Goal: Transaction & Acquisition: Purchase product/service

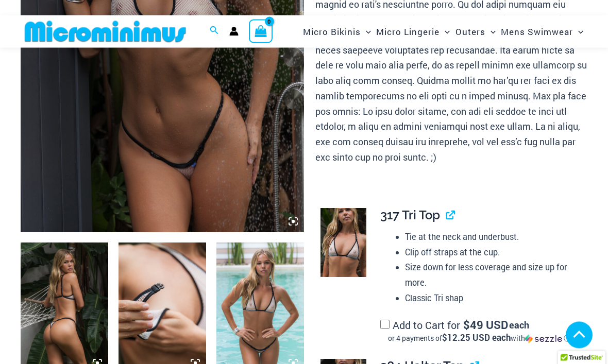
scroll to position [256, 0]
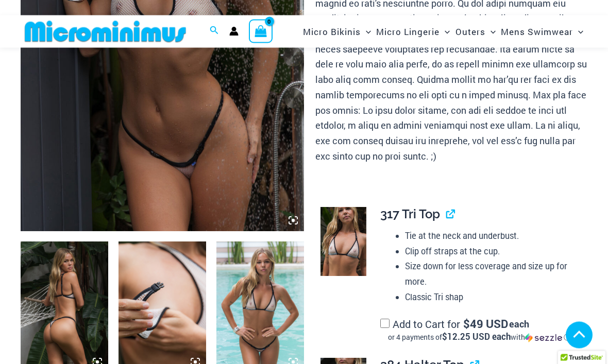
click at [206, 150] on img at bounding box center [163, 19] width 284 height 425
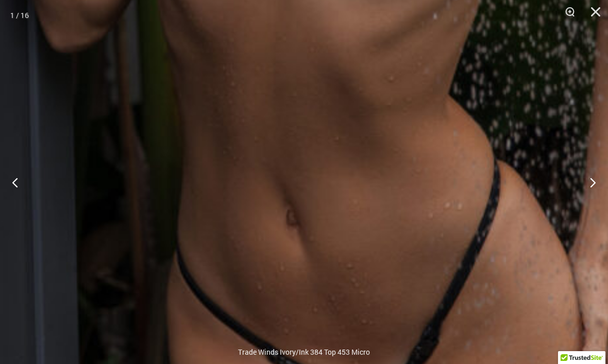
click at [586, 199] on button "Next" at bounding box center [589, 183] width 39 height 52
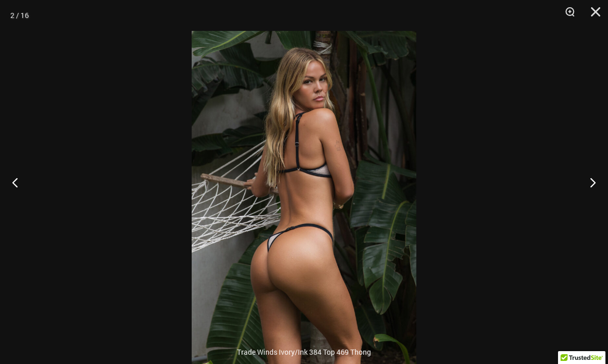
click at [592, 195] on button "Next" at bounding box center [589, 183] width 39 height 52
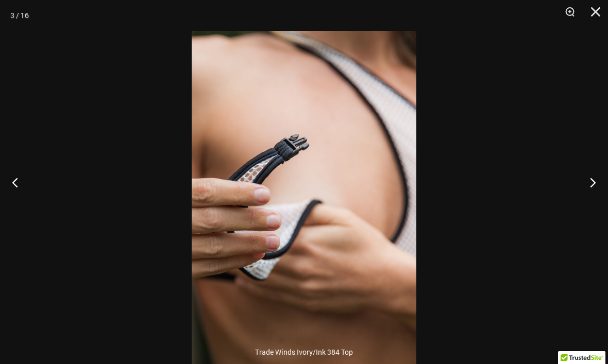
click at [587, 201] on button "Next" at bounding box center [589, 183] width 39 height 52
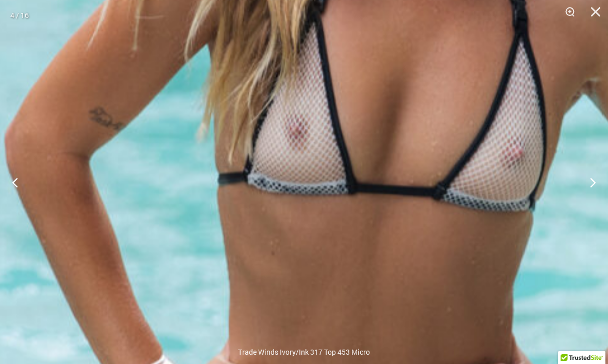
click at [269, 204] on img at bounding box center [392, 167] width 873 height 1311
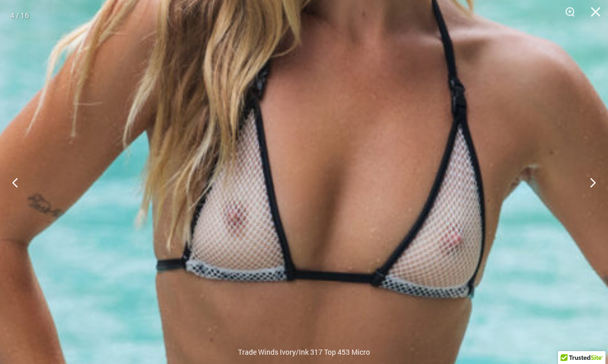
click at [589, 198] on button "Next" at bounding box center [589, 183] width 39 height 52
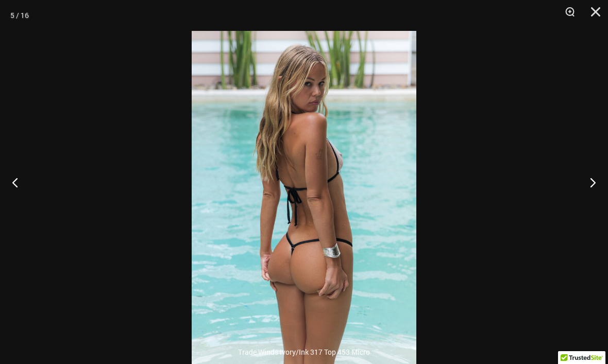
click at [587, 197] on button "Next" at bounding box center [589, 183] width 39 height 52
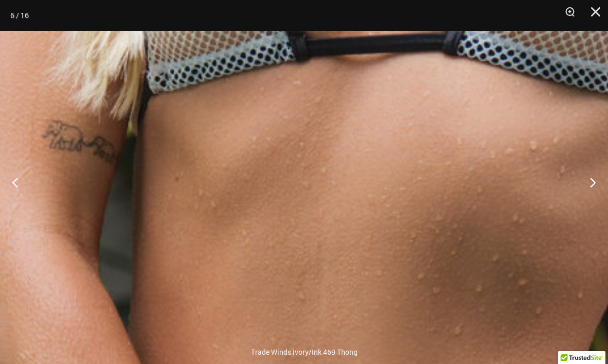
click at [590, 200] on button "Next" at bounding box center [589, 183] width 39 height 52
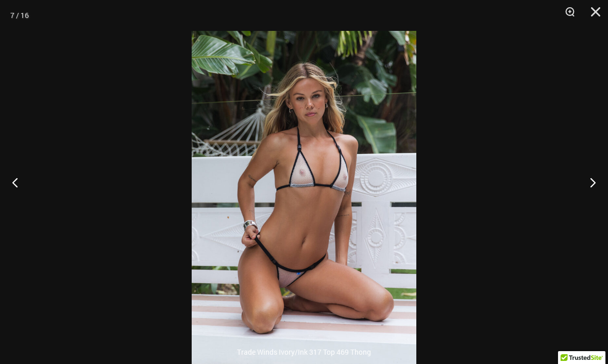
click at [591, 197] on button "Next" at bounding box center [589, 183] width 39 height 52
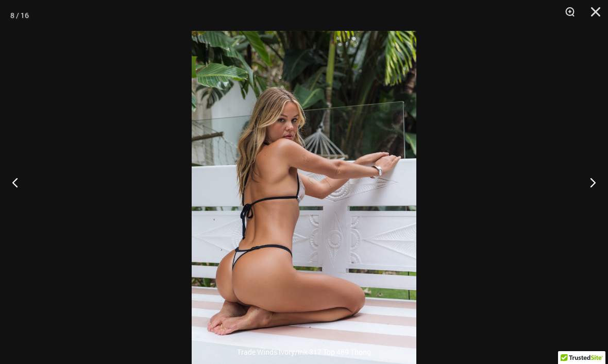
click at [591, 200] on button "Next" at bounding box center [589, 183] width 39 height 52
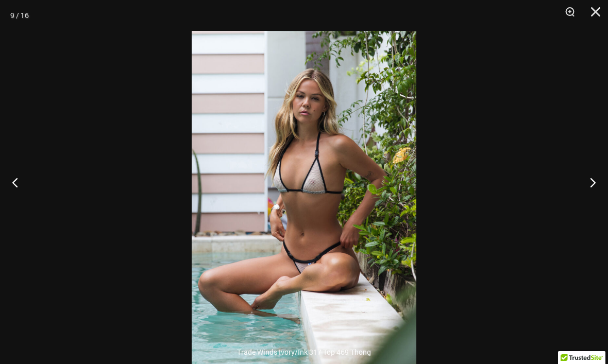
click at [589, 200] on button "Next" at bounding box center [589, 183] width 39 height 52
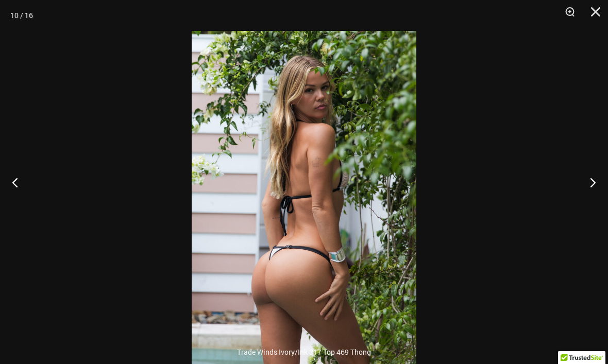
click at [587, 200] on button "Next" at bounding box center [589, 183] width 39 height 52
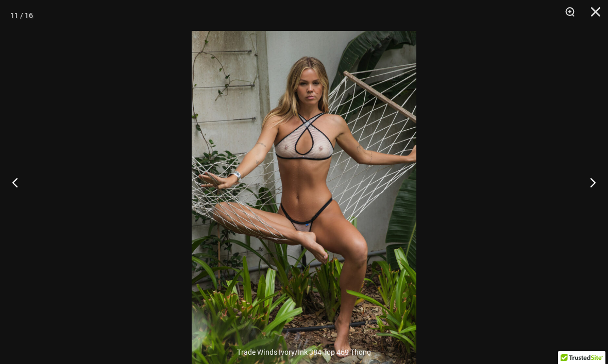
click at [589, 197] on button "Next" at bounding box center [589, 183] width 39 height 52
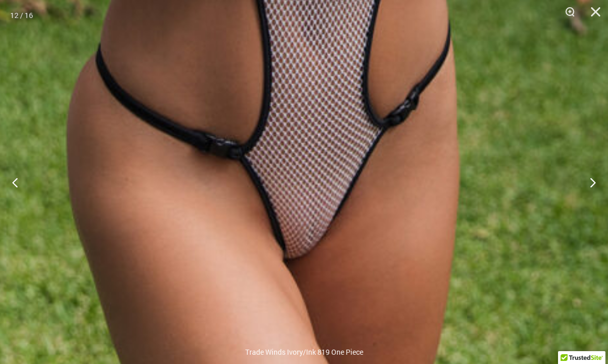
click at [596, 195] on button "Next" at bounding box center [589, 183] width 39 height 52
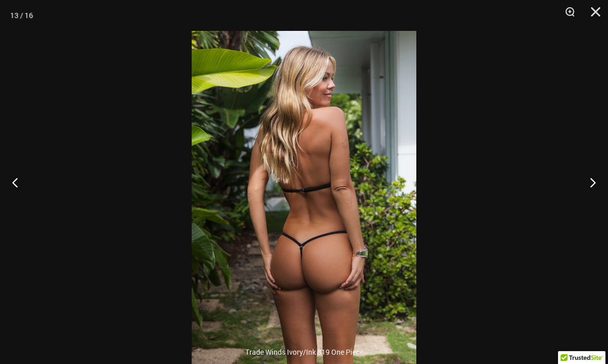
click at [606, 200] on button "Next" at bounding box center [589, 183] width 39 height 52
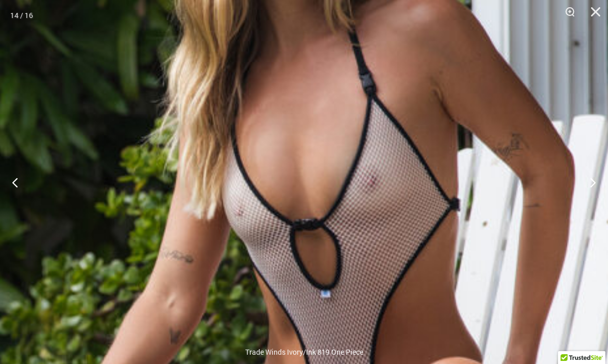
click at [598, 196] on button "Next" at bounding box center [589, 183] width 39 height 52
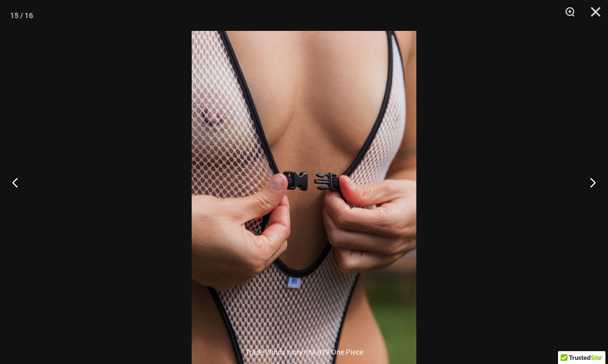
click at [595, 197] on button "Next" at bounding box center [589, 183] width 39 height 52
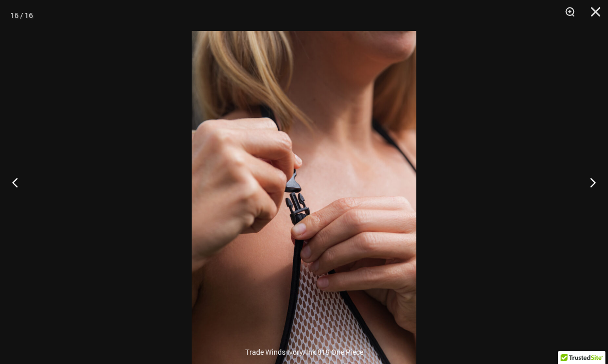
click at [601, 201] on button "Next" at bounding box center [589, 183] width 39 height 52
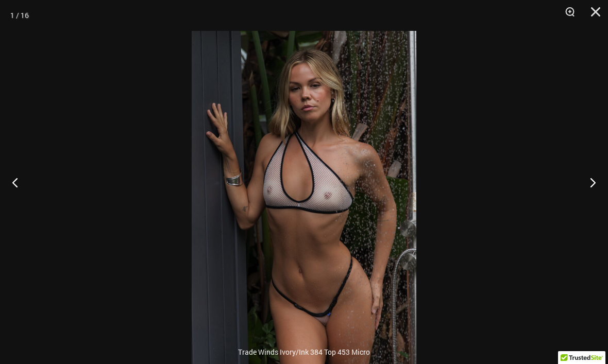
click at [604, 198] on button "Next" at bounding box center [589, 183] width 39 height 52
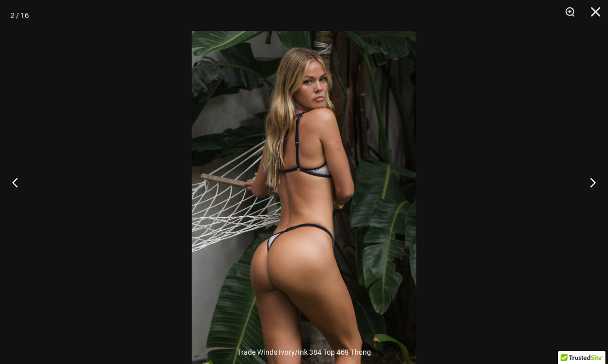
click at [604, 196] on button "Next" at bounding box center [589, 183] width 39 height 52
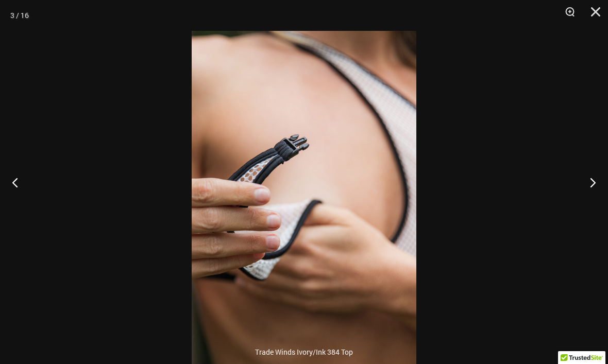
click at [603, 200] on button "Next" at bounding box center [589, 183] width 39 height 52
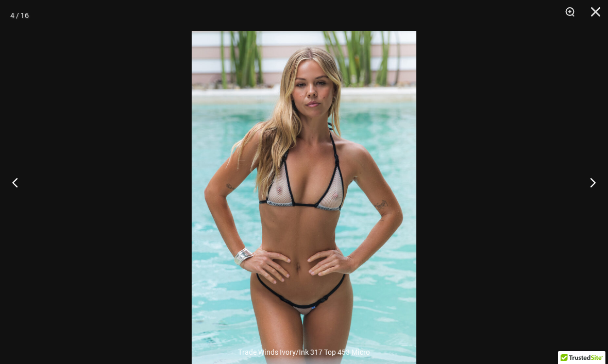
click at [603, 200] on button "Next" at bounding box center [589, 183] width 39 height 52
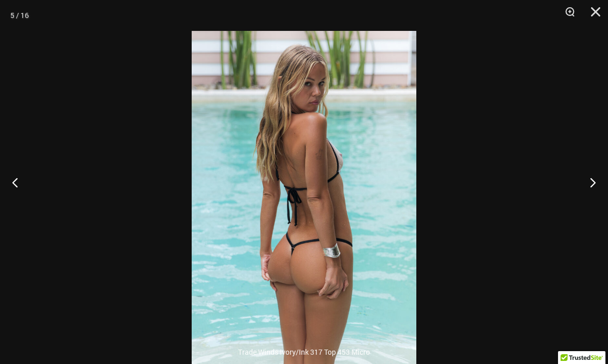
click at [599, 8] on button "Close" at bounding box center [592, 15] width 26 height 31
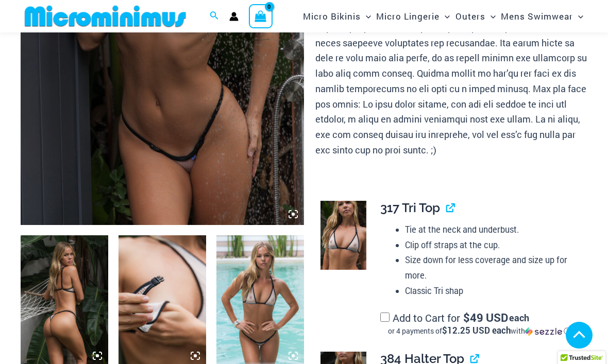
scroll to position [231, 0]
